Goal: Entertainment & Leisure: Consume media (video, audio)

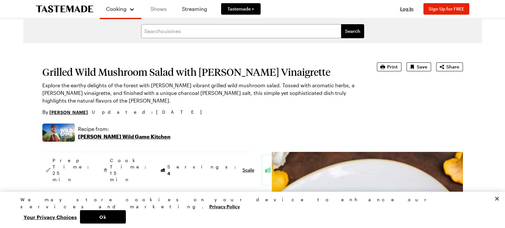
click at [160, 11] on link "Shows" at bounding box center [158, 9] width 29 height 18
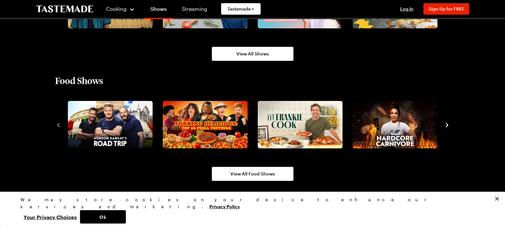
scroll to position [540, 0]
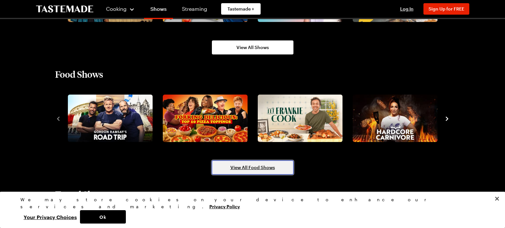
click at [271, 161] on link "View All Food Shows" at bounding box center [253, 168] width 82 height 14
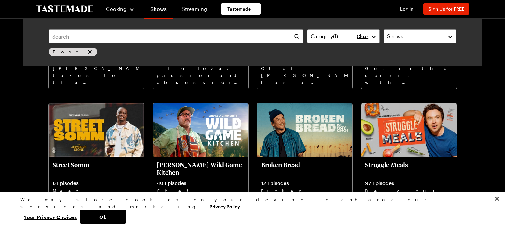
scroll to position [284, 0]
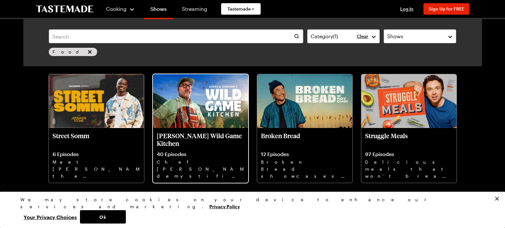
click at [179, 125] on img at bounding box center [200, 101] width 95 height 54
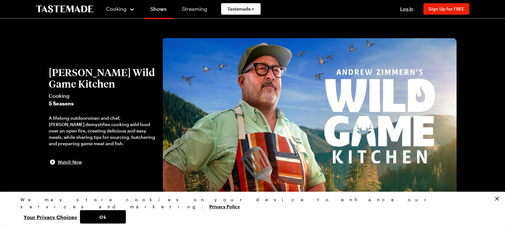
click at [64, 105] on span "5 Seasons" at bounding box center [103, 104] width 108 height 8
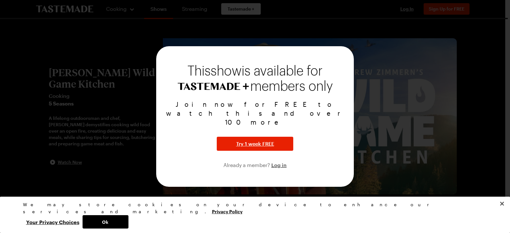
click at [463, 120] on div at bounding box center [255, 116] width 510 height 233
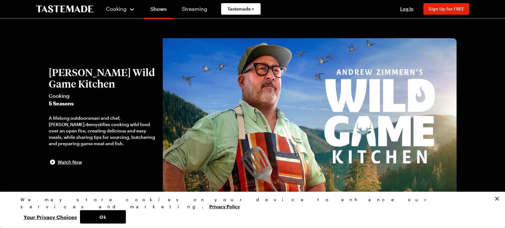
click at [59, 89] on h2 "[PERSON_NAME] Wild Game Kitchen" at bounding box center [103, 78] width 108 height 23
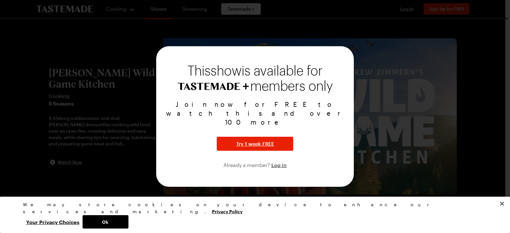
click at [428, 54] on div at bounding box center [255, 116] width 510 height 233
